Goal: Complete application form

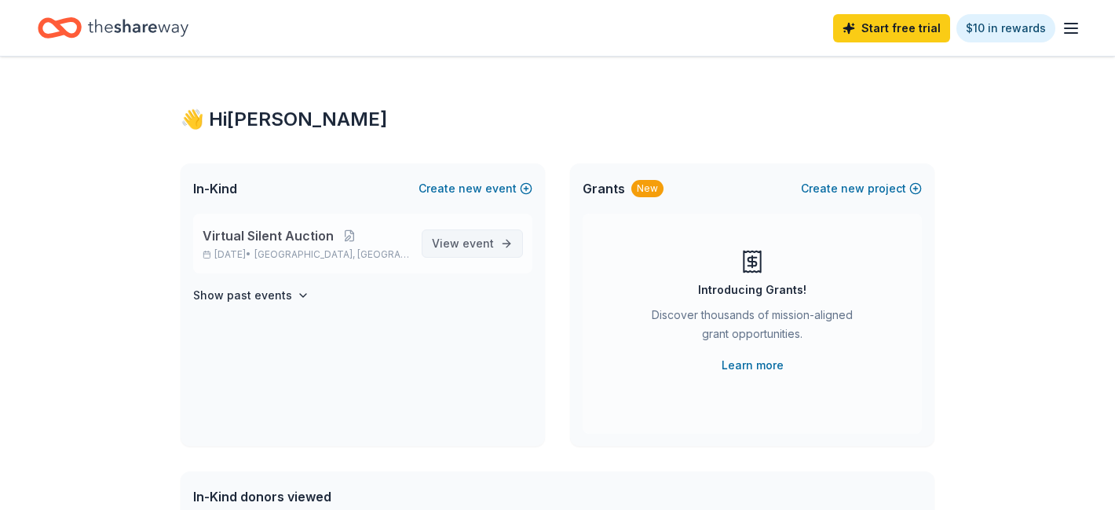
click at [445, 243] on span "View event" at bounding box center [463, 243] width 62 height 19
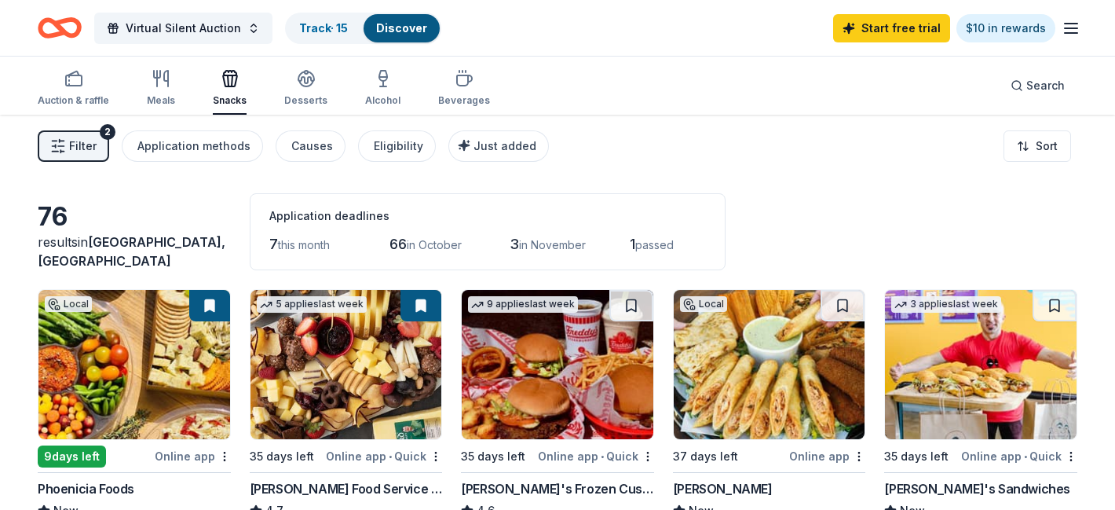
click at [230, 95] on div "Snacks" at bounding box center [230, 100] width 34 height 13
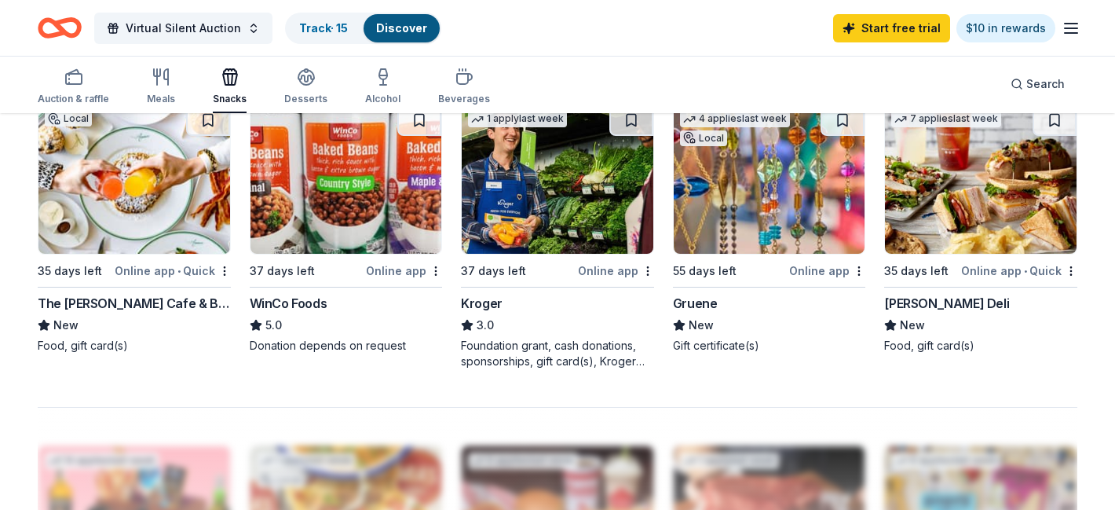
scroll to position [1010, 0]
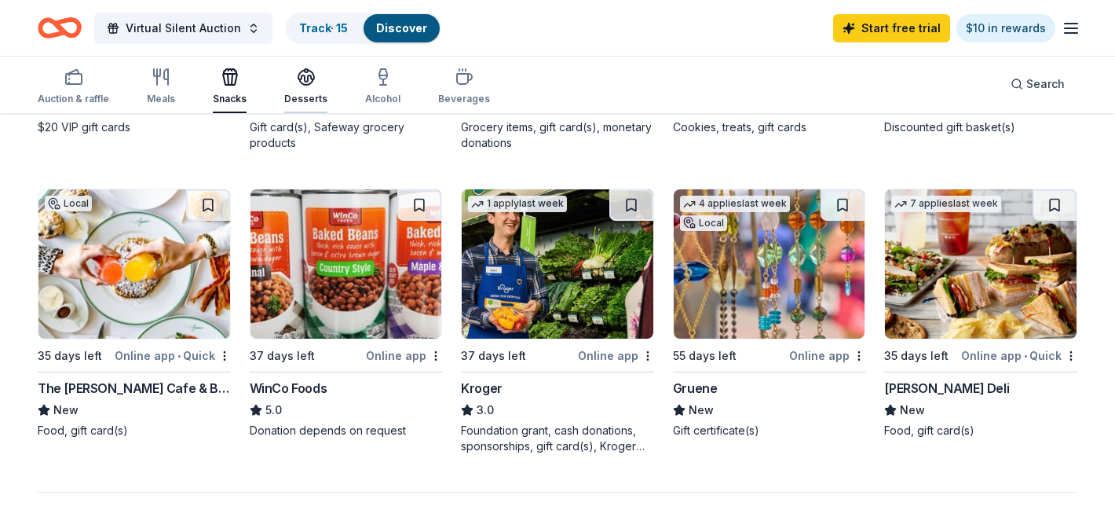
click at [301, 90] on div "Desserts" at bounding box center [305, 87] width 43 height 38
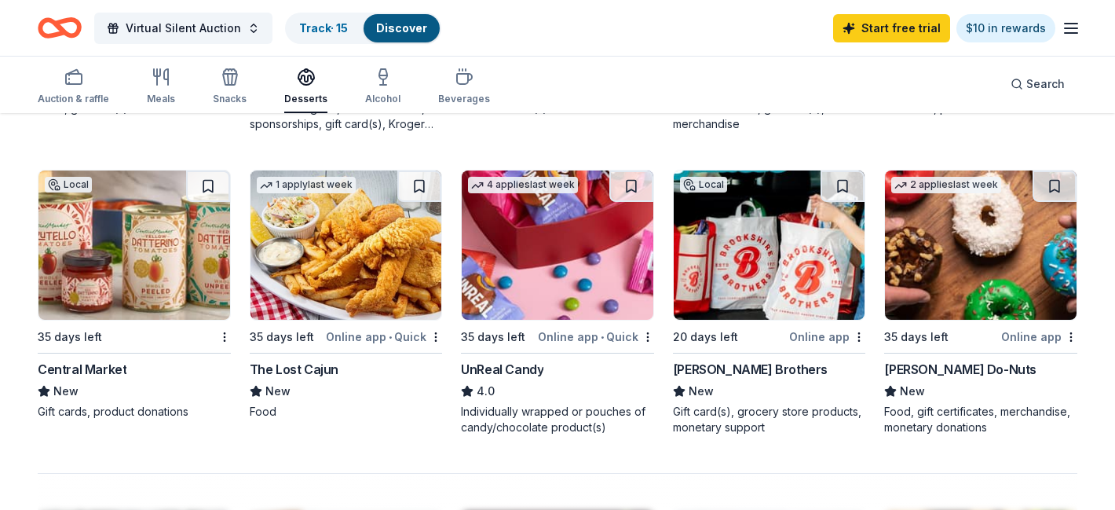
scroll to position [1030, 0]
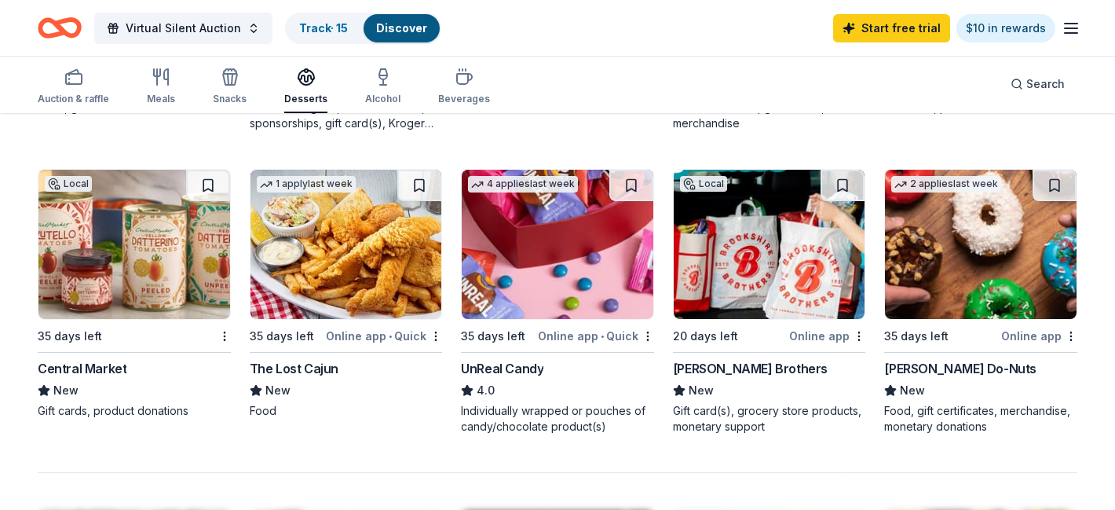
click at [941, 370] on div "[PERSON_NAME] Do-Nuts" at bounding box center [960, 368] width 152 height 19
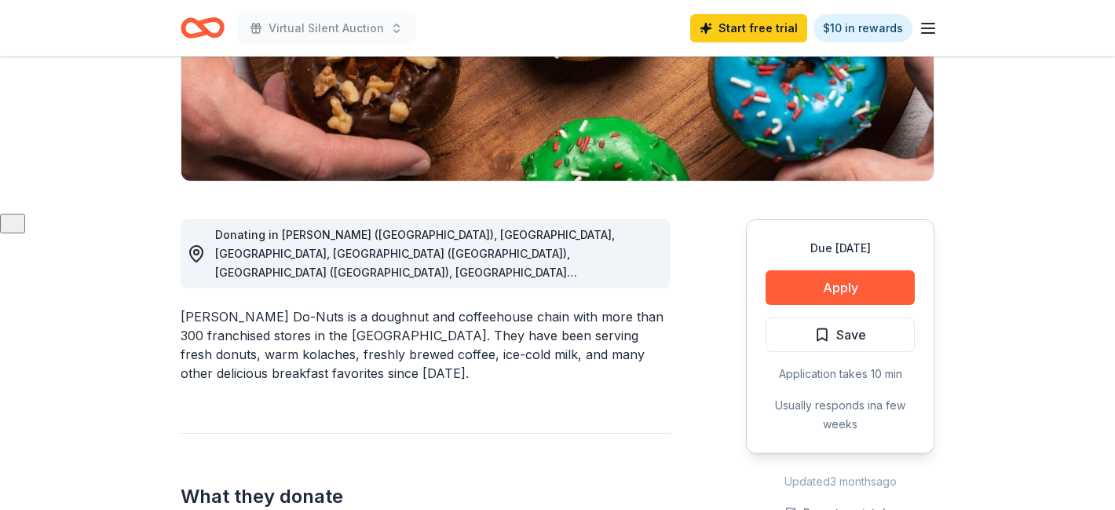
scroll to position [298, 0]
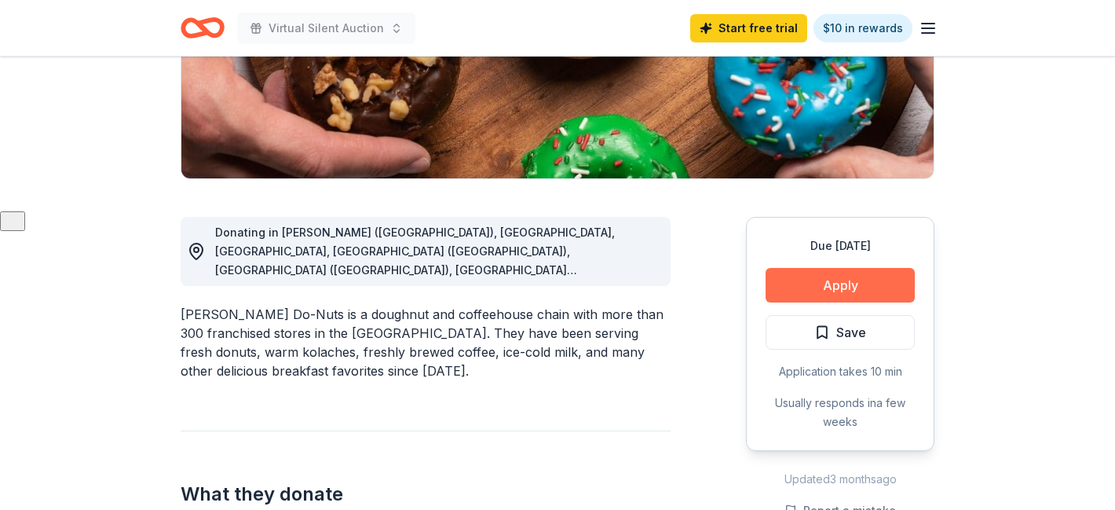
click at [859, 293] on button "Apply" at bounding box center [840, 285] width 149 height 35
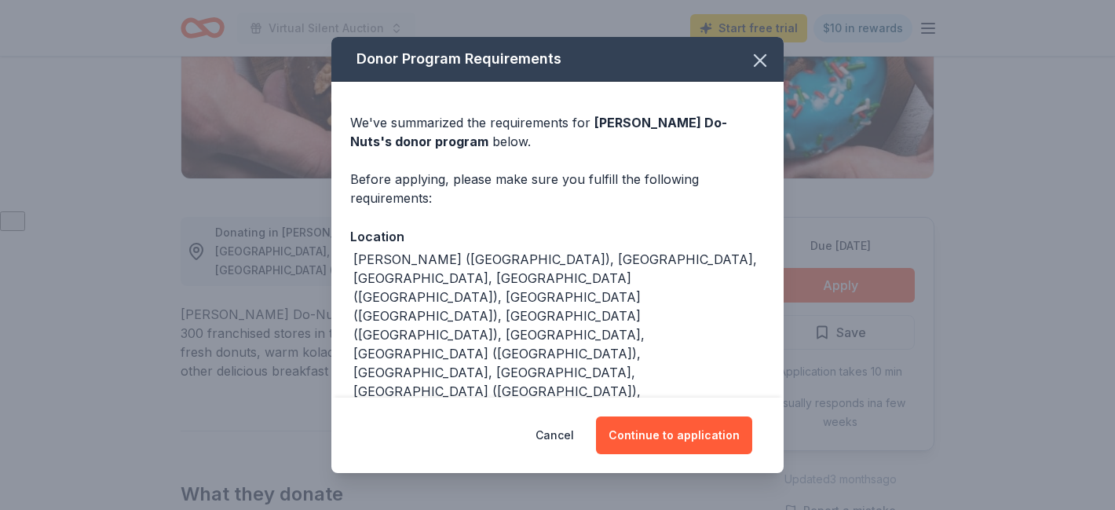
scroll to position [94, 0]
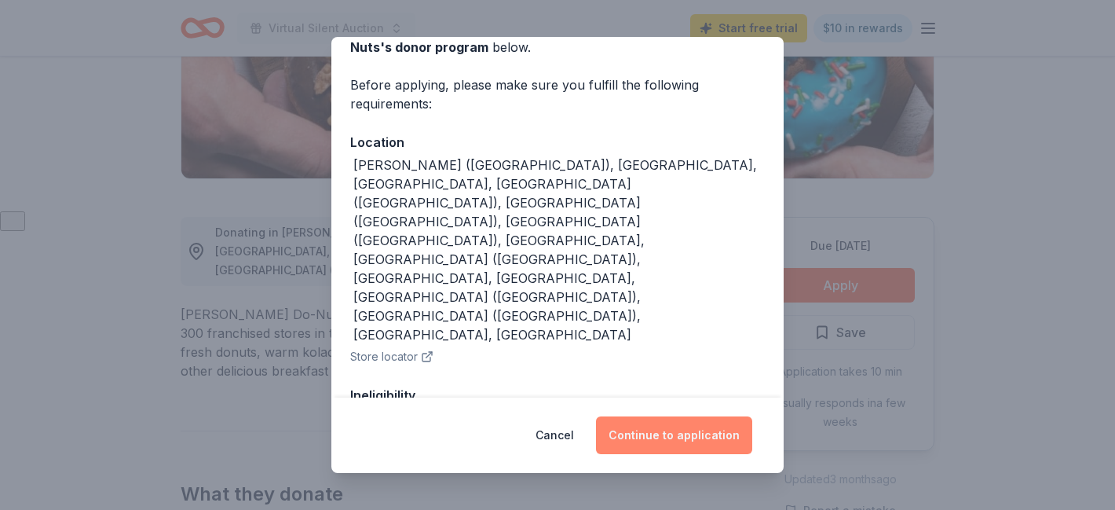
click at [651, 440] on button "Continue to application" at bounding box center [674, 435] width 156 height 38
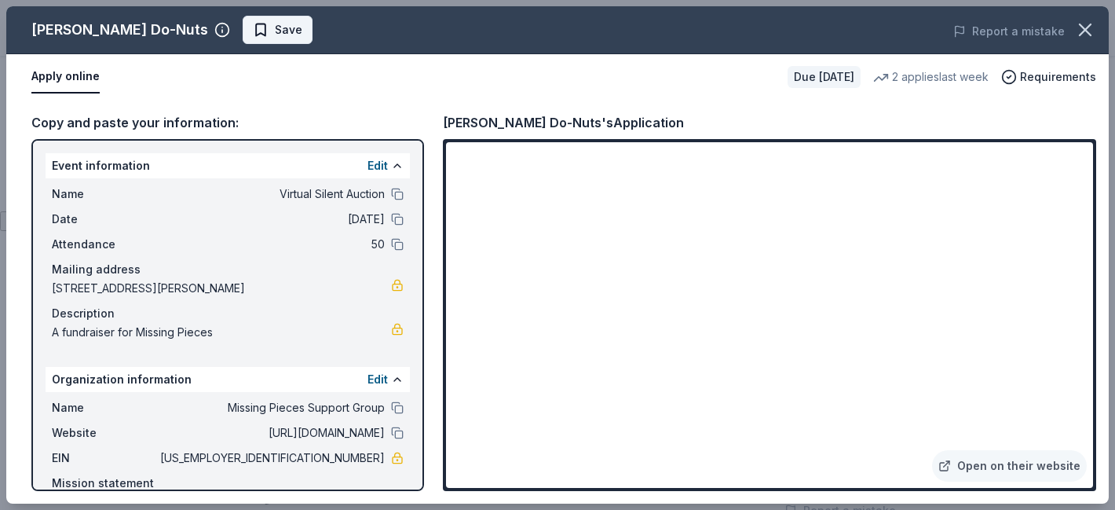
click at [275, 36] on span "Save" at bounding box center [288, 29] width 27 height 19
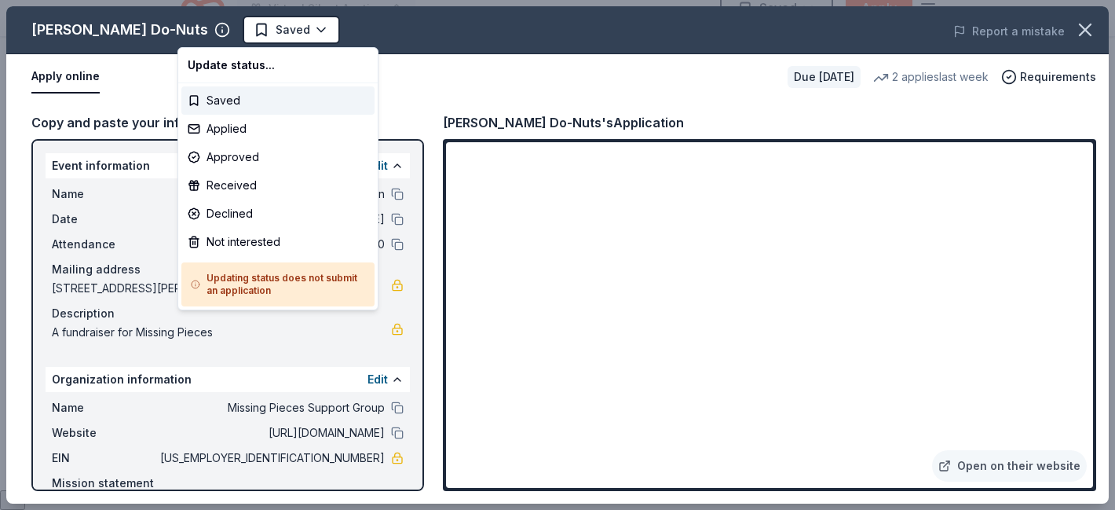
scroll to position [0, 0]
click at [232, 131] on div "Applied" at bounding box center [277, 129] width 193 height 28
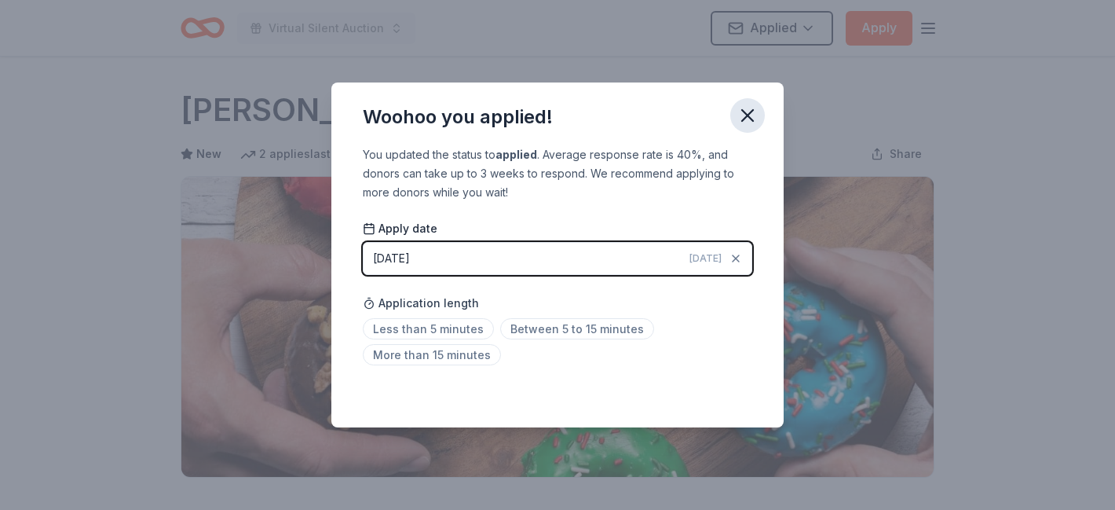
click at [746, 115] on icon "button" at bounding box center [747, 115] width 11 height 11
